Goal: Find specific page/section: Find specific page/section

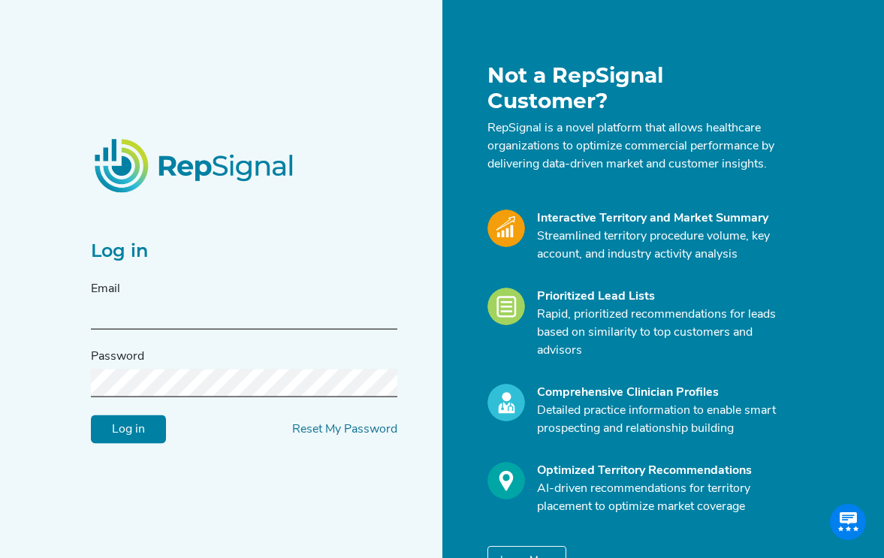
click at [272, 326] on input "text" at bounding box center [244, 315] width 306 height 28
click at [243, 313] on input "text" at bounding box center [244, 315] width 306 height 28
type input "[EMAIL_ADDRESS][DOMAIN_NAME]"
click at [91, 415] on input "Log in" at bounding box center [128, 429] width 75 height 29
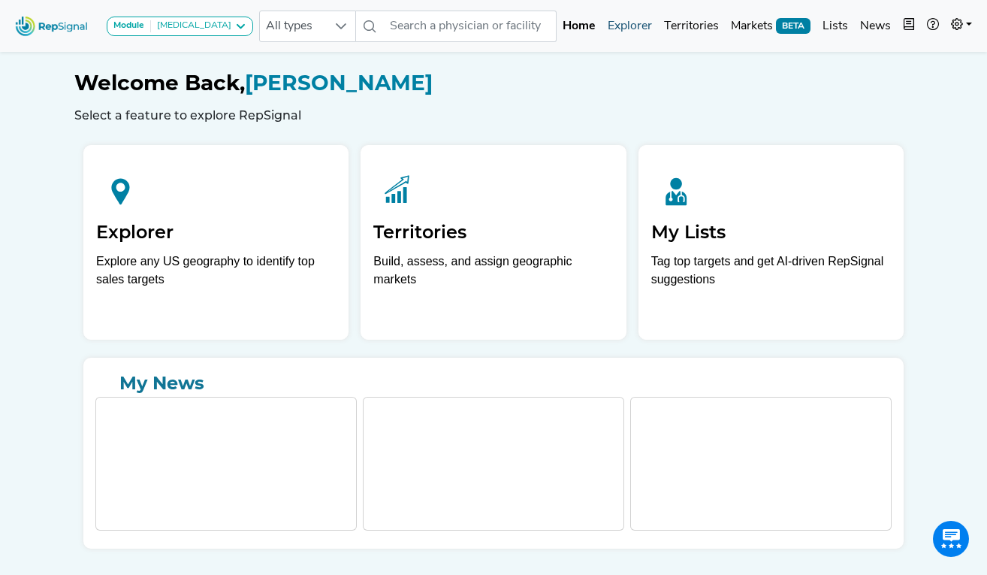
click at [641, 33] on link "Explorer" at bounding box center [630, 26] width 56 height 30
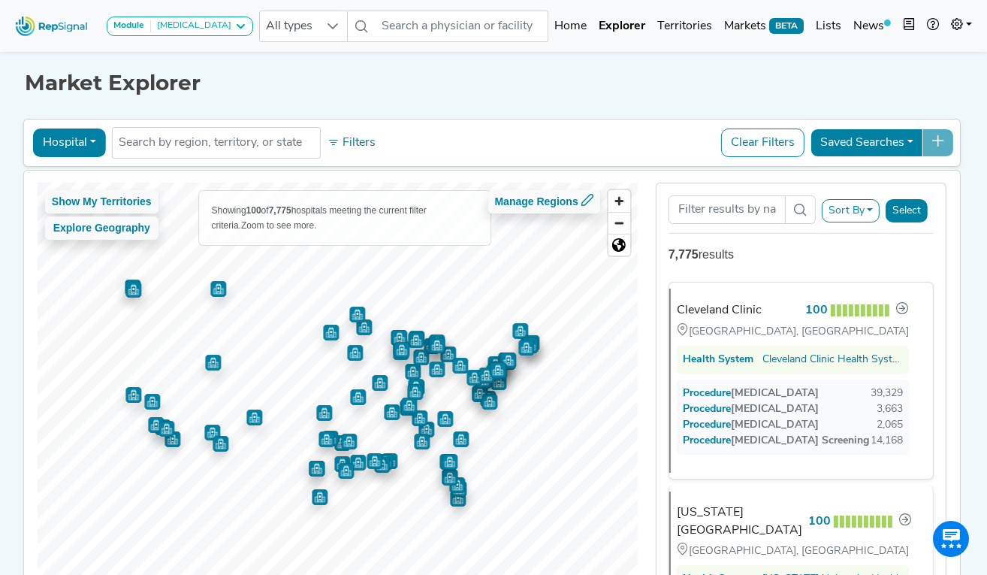
click at [64, 144] on button "Hospital" at bounding box center [69, 142] width 73 height 29
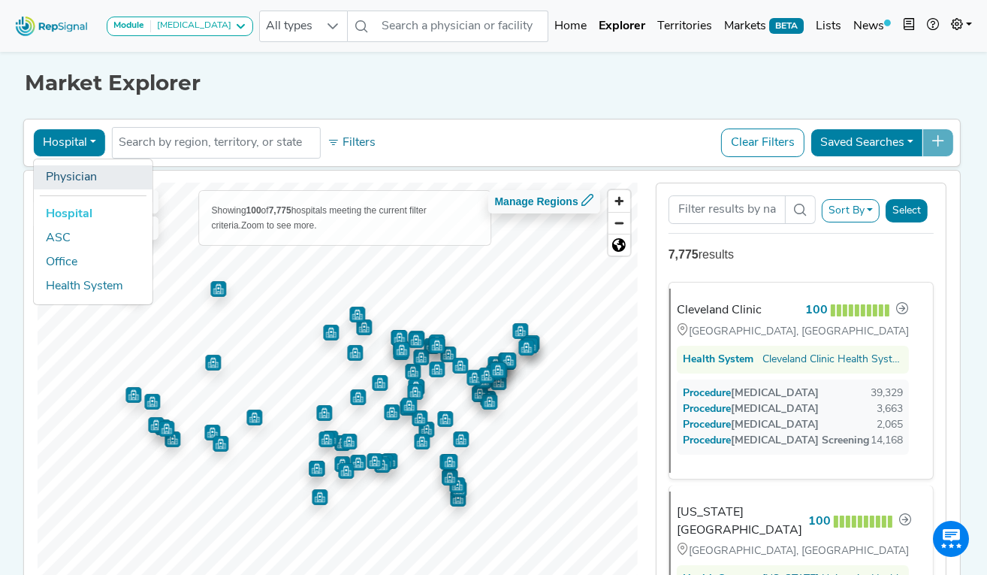
click at [97, 184] on link "Physician" at bounding box center [93, 177] width 119 height 24
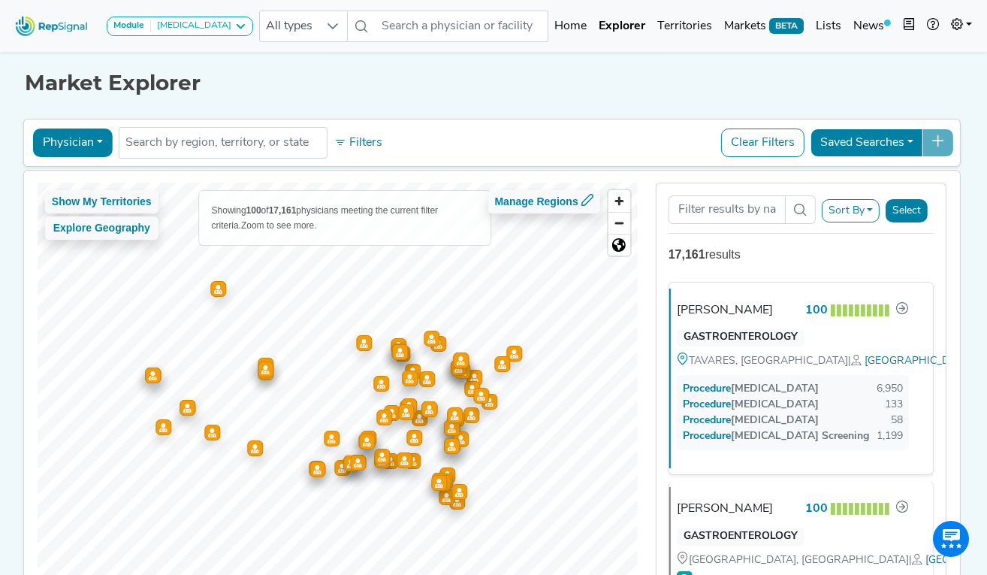
click at [84, 143] on button "Physician" at bounding box center [73, 142] width 80 height 29
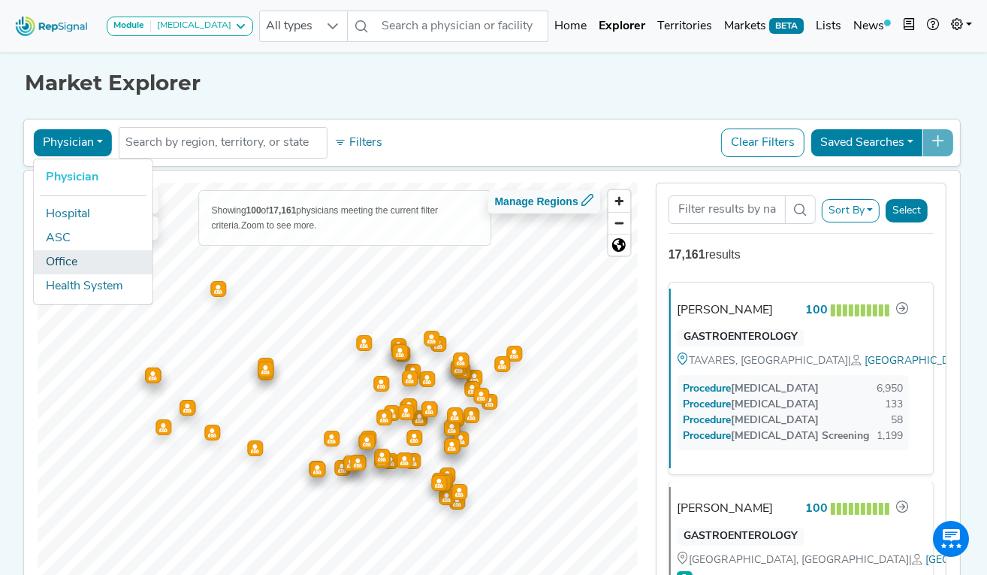
click at [89, 267] on link "Office" at bounding box center [93, 262] width 119 height 24
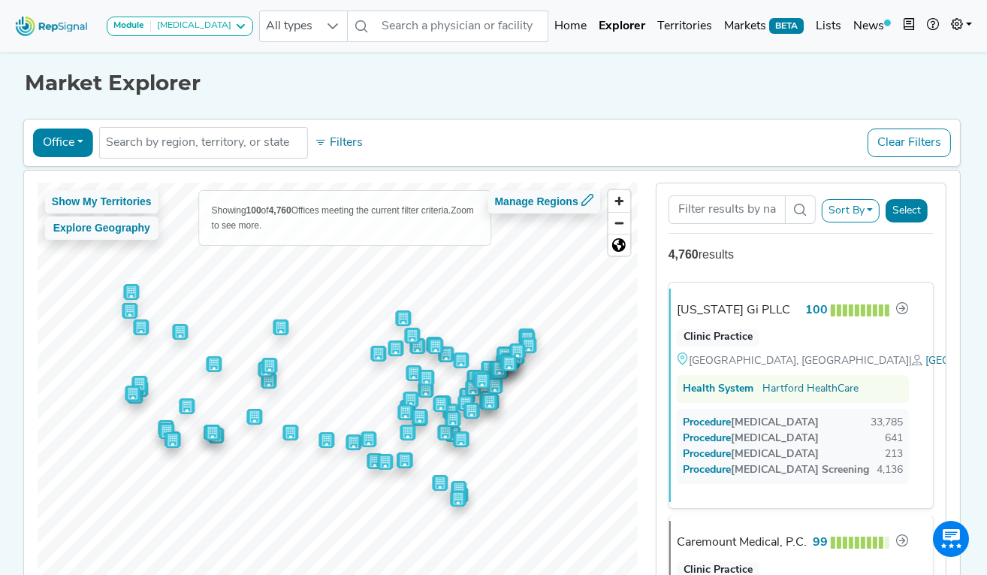
click at [86, 152] on button "Office" at bounding box center [63, 142] width 60 height 29
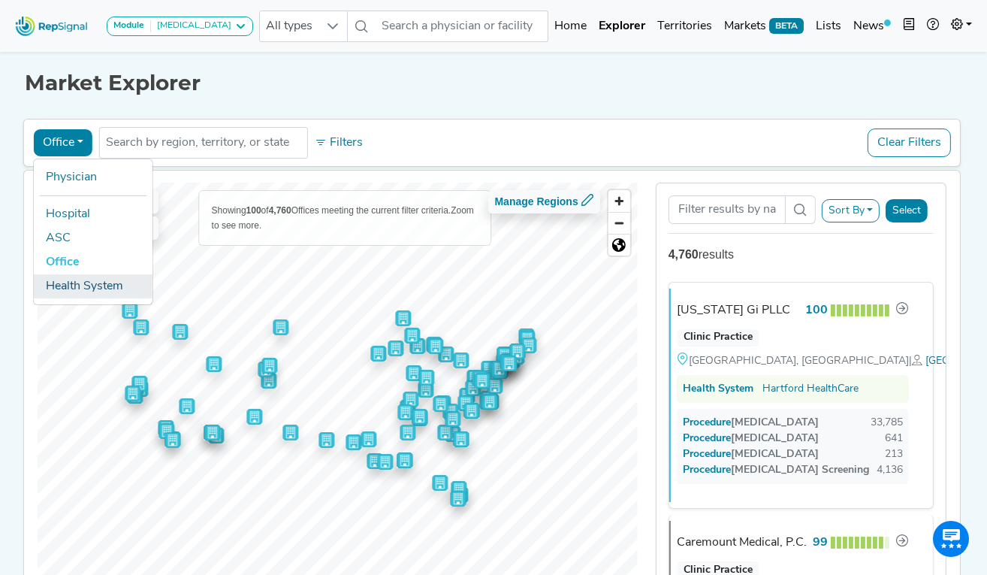
click at [76, 282] on link "Health System" at bounding box center [93, 286] width 119 height 24
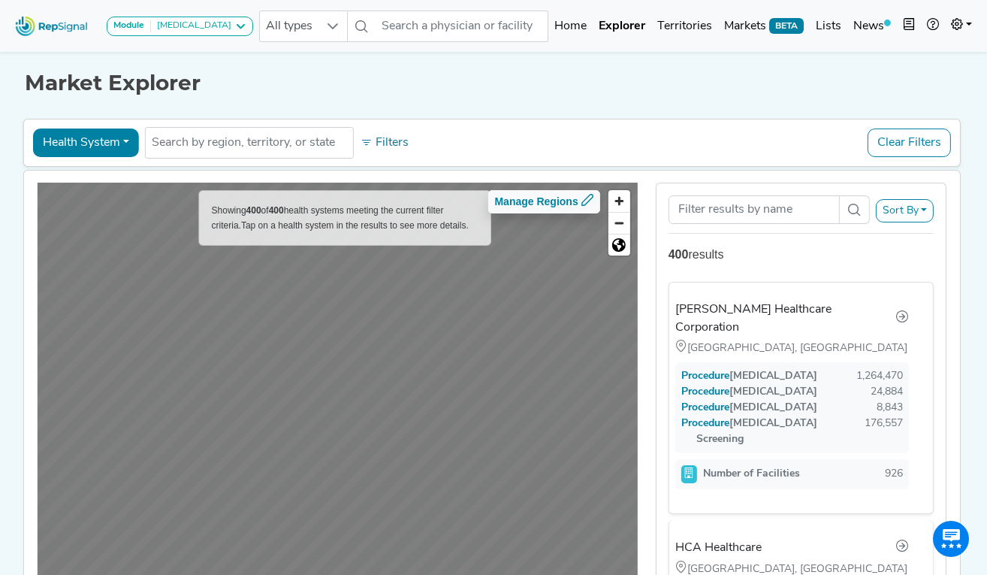
click at [104, 150] on button "Health System" at bounding box center [86, 142] width 106 height 29
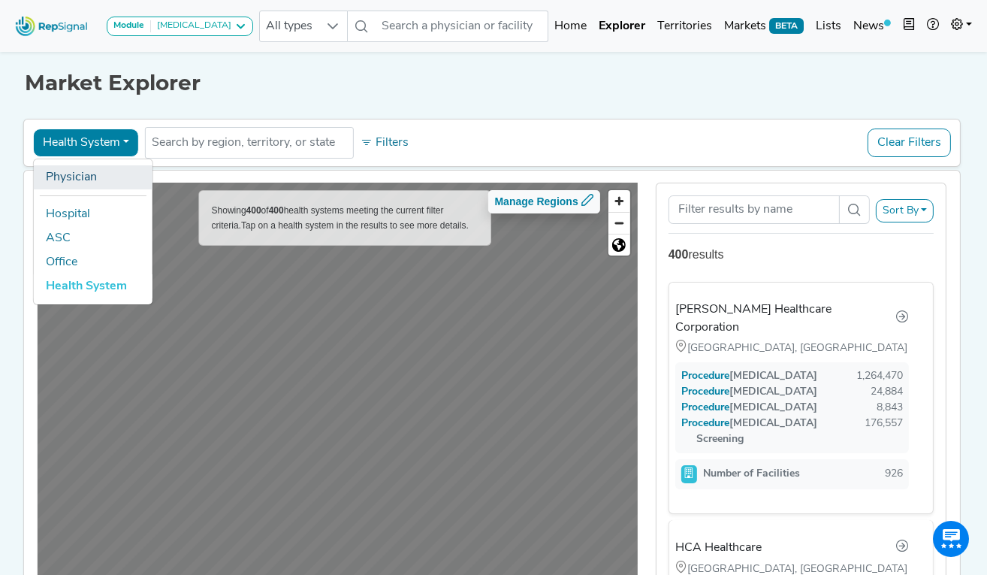
click at [102, 185] on link "Physician" at bounding box center [93, 177] width 119 height 24
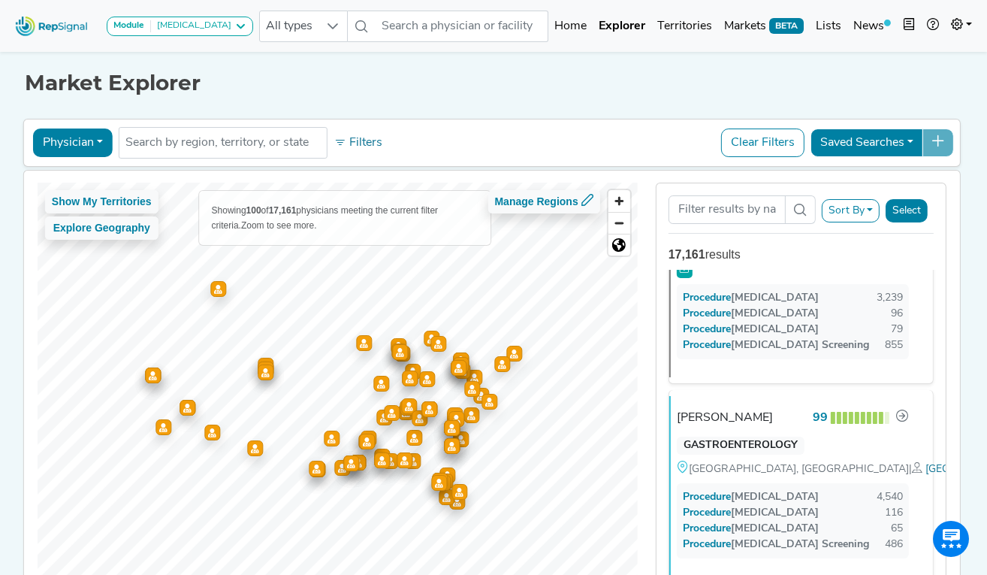
scroll to position [1632, 0]
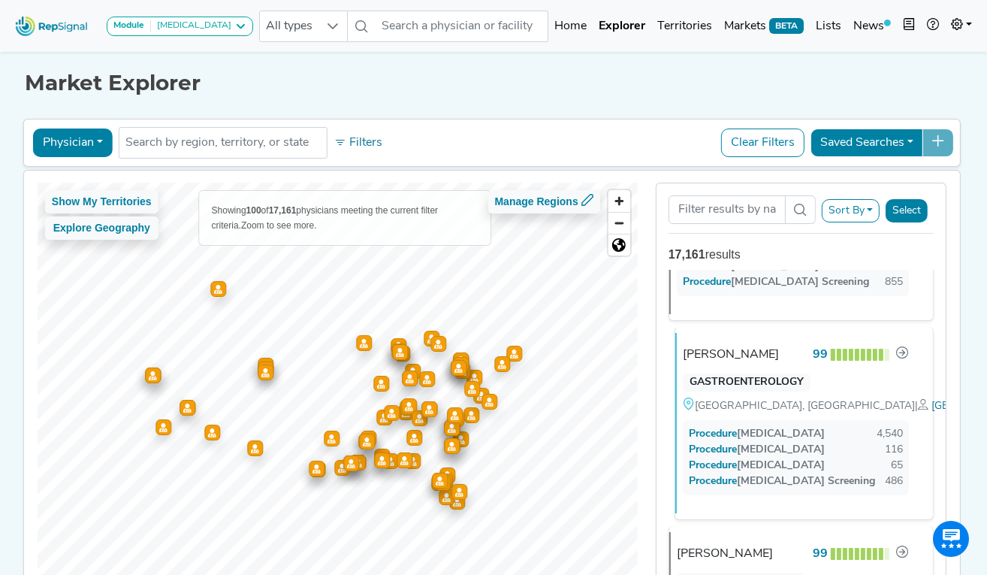
click at [776, 364] on div "[PERSON_NAME] 99" at bounding box center [796, 355] width 226 height 20
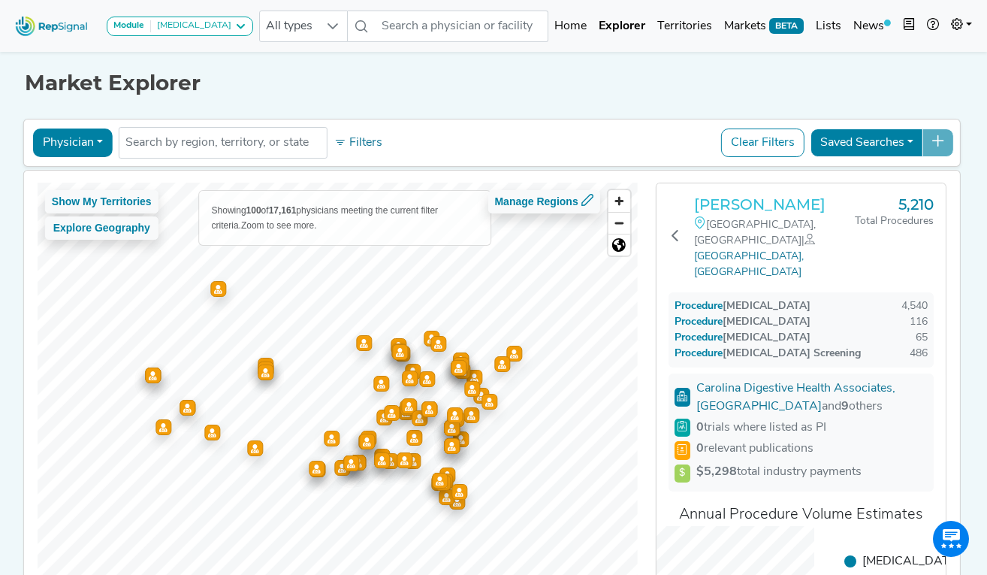
click at [775, 201] on h3 "[PERSON_NAME]" at bounding box center [774, 204] width 161 height 18
